Goal: Find specific page/section: Find specific page/section

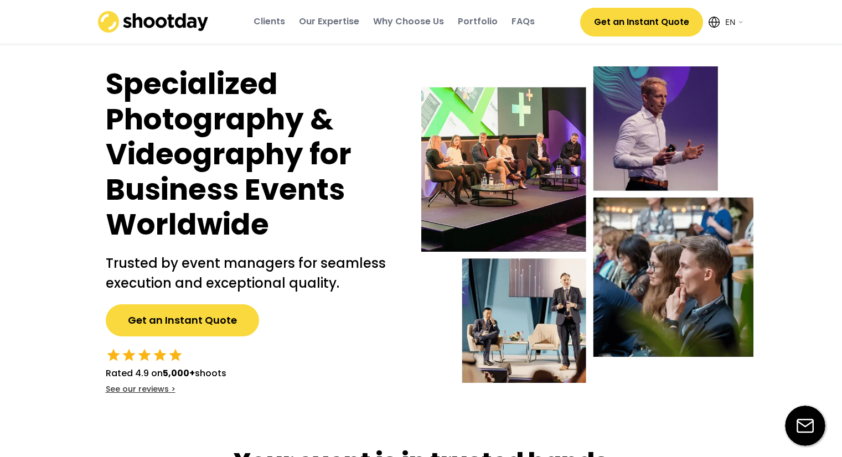
select select ""en""
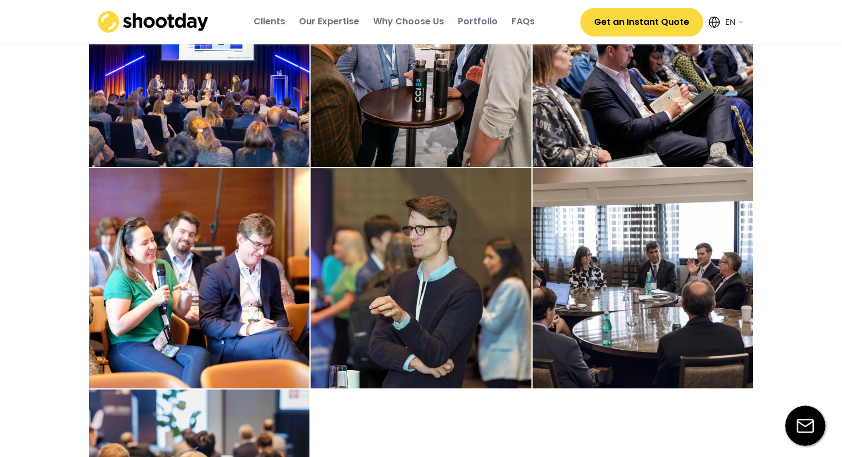
scroll to position [1604, 0]
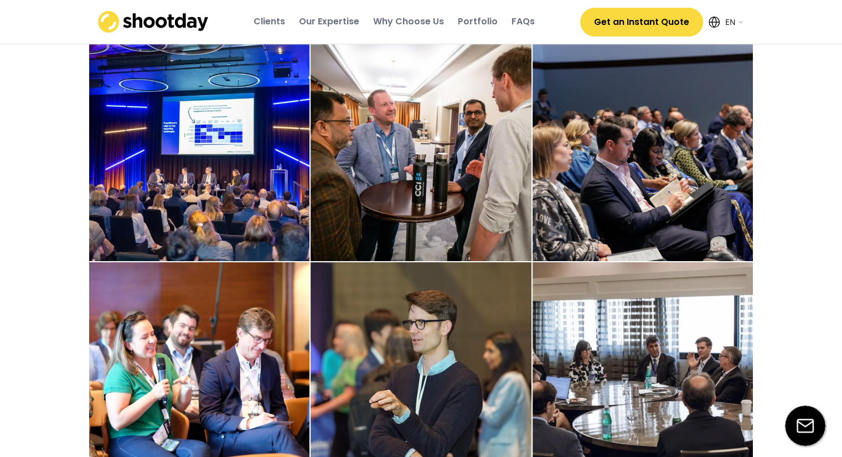
click at [224, 176] on img at bounding box center [199, 150] width 221 height 221
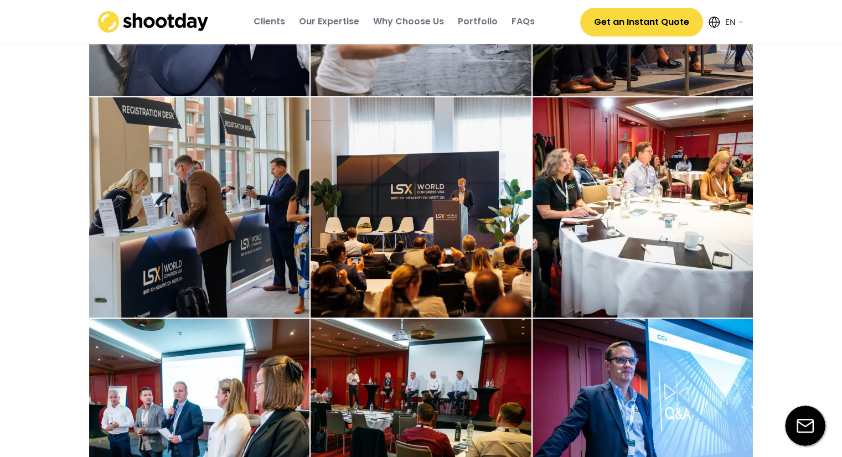
scroll to position [2601, 0]
